Goal: Check status: Check status

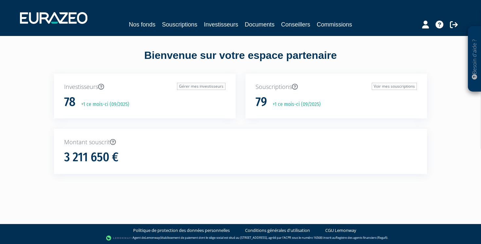
click at [88, 17] on div "Fermer" at bounding box center [61, 13] width 116 height 7
click at [199, 85] on link "Gérer mes investisseurs" at bounding box center [201, 86] width 48 height 7
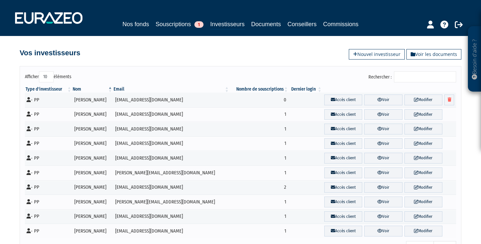
click at [417, 77] on input "Rechercher :" at bounding box center [425, 76] width 62 height 11
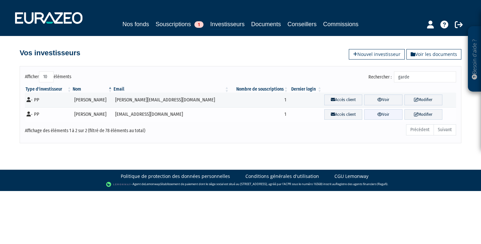
type input "garde"
click at [377, 113] on icon at bounding box center [379, 114] width 5 height 4
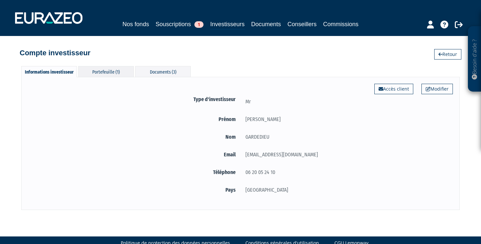
click at [116, 72] on div "Portefeuille (1)" at bounding box center [106, 71] width 56 height 11
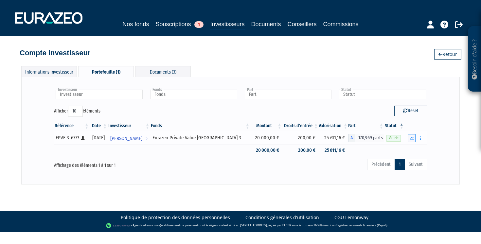
click at [412, 139] on icon "button" at bounding box center [411, 138] width 4 height 4
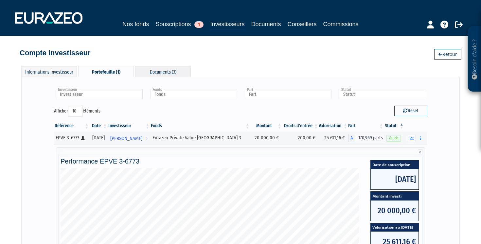
click at [170, 76] on div "Documents (3)" at bounding box center [163, 71] width 56 height 11
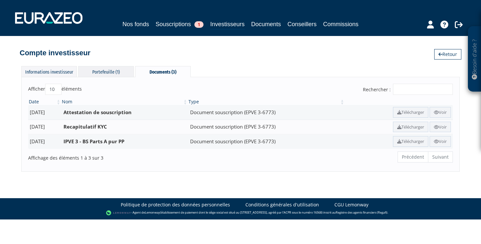
click at [117, 71] on div "Portefeuille (1)" at bounding box center [106, 71] width 56 height 11
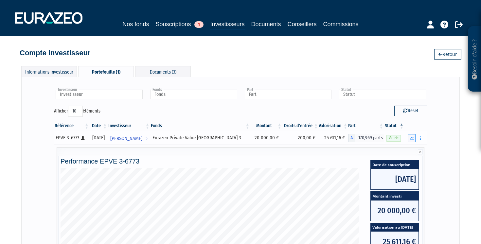
click at [413, 137] on icon "button" at bounding box center [411, 138] width 4 height 4
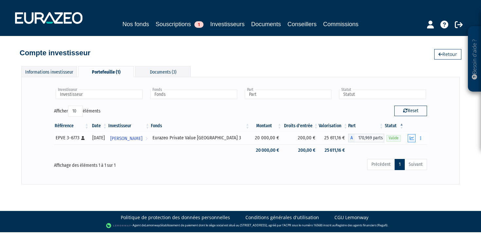
click at [413, 137] on icon "button" at bounding box center [411, 138] width 4 height 4
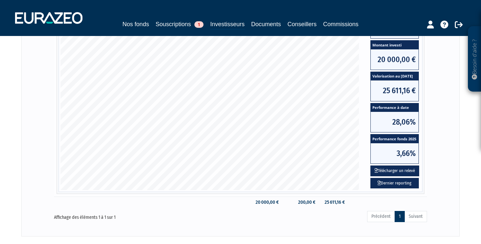
scroll to position [158, 0]
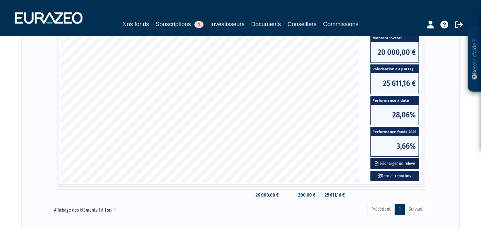
click at [406, 163] on button "Télécharger un relevé" at bounding box center [394, 163] width 49 height 11
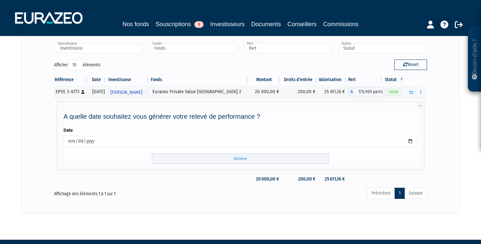
scroll to position [62, 0]
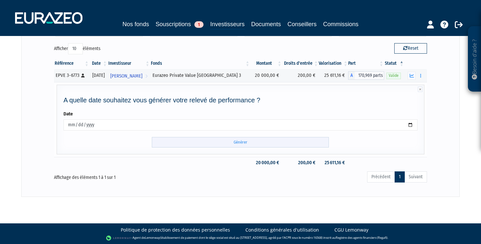
click at [250, 143] on input "Générer" at bounding box center [240, 142] width 177 height 11
click at [413, 75] on icon "button" at bounding box center [411, 76] width 4 height 4
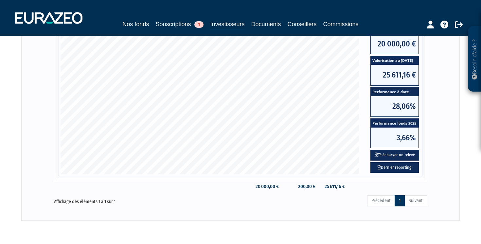
scroll to position [168, 0]
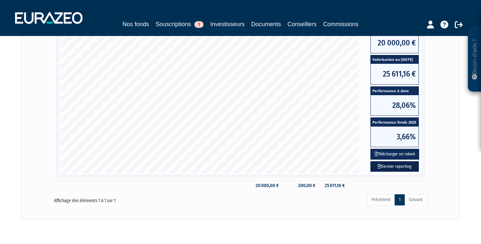
click at [412, 165] on link "Dernier reporting" at bounding box center [394, 166] width 48 height 11
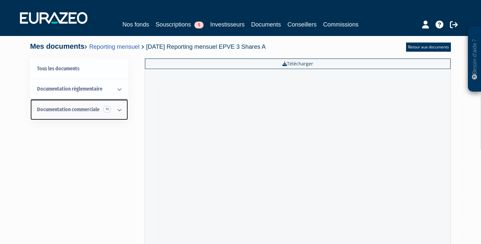
click at [119, 112] on icon at bounding box center [119, 110] width 17 height 20
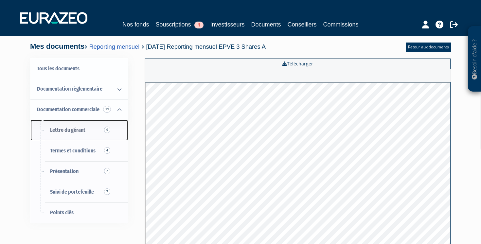
click at [106, 130] on span "6" at bounding box center [107, 130] width 6 height 7
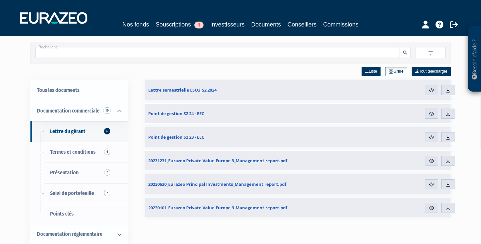
scroll to position [14, 0]
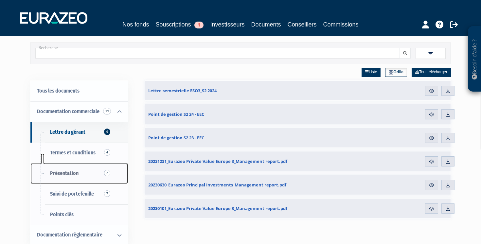
click at [89, 177] on link "Présentation 2" at bounding box center [78, 173] width 97 height 21
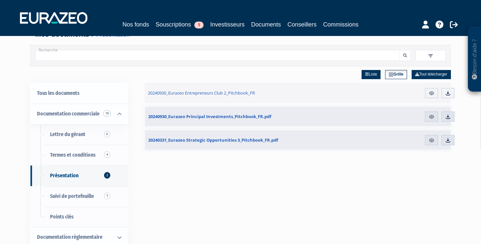
scroll to position [21, 0]
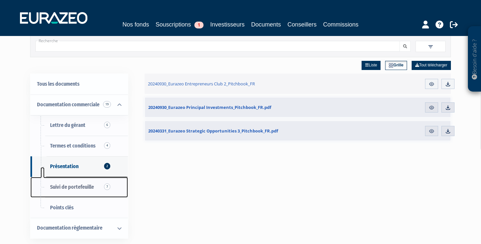
click at [89, 184] on span "Suivi de portefeuille 7" at bounding box center [72, 187] width 44 height 6
